Goal: Navigation & Orientation: Understand site structure

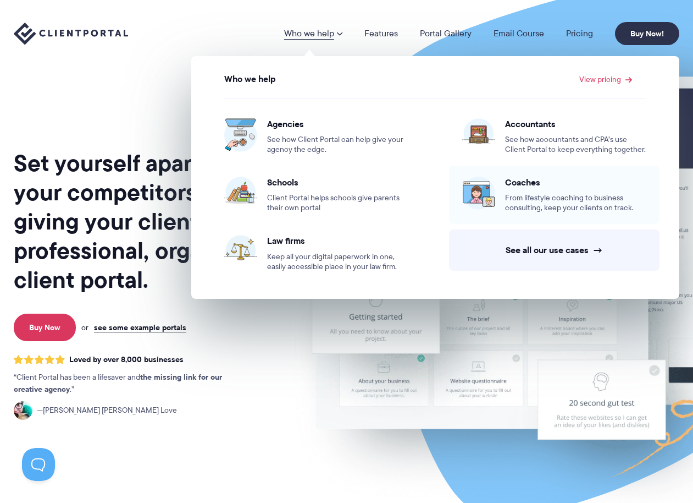
click at [512, 197] on span "From lifestyle coaching to business consulting, keep your clients on track." at bounding box center [575, 203] width 141 height 20
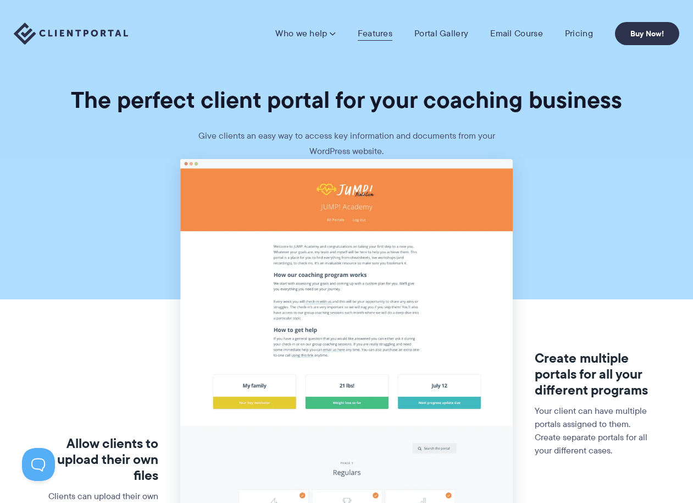
click at [367, 32] on link "Features" at bounding box center [375, 33] width 35 height 11
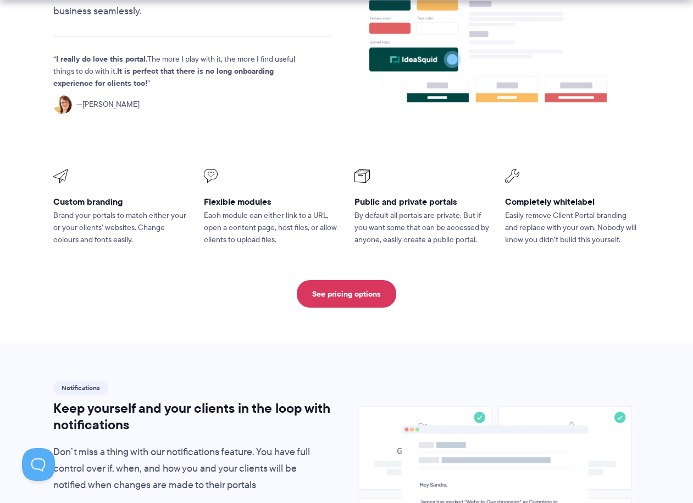
scroll to position [471, 0]
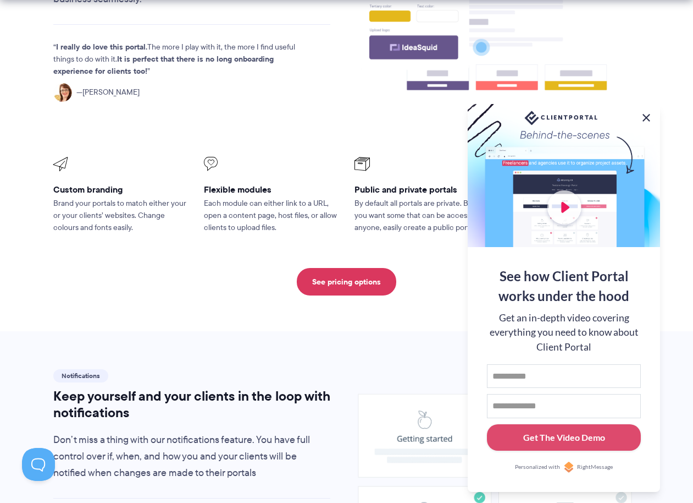
click at [647, 119] on button at bounding box center [646, 117] width 13 height 13
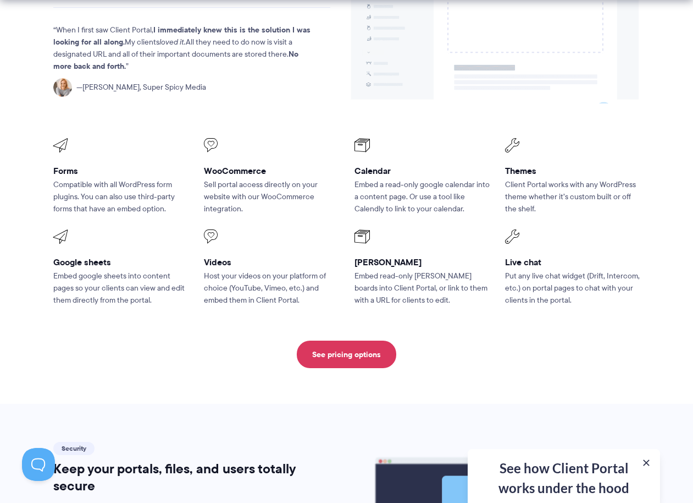
scroll to position [1436, 0]
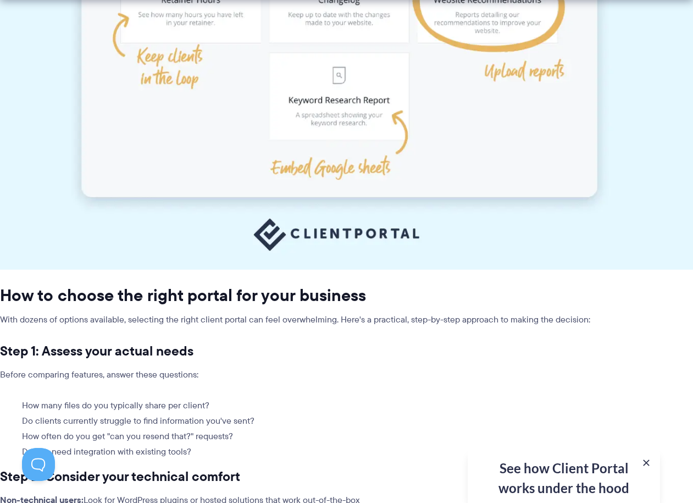
scroll to position [3812, 0]
